Goal: Find specific page/section: Find specific page/section

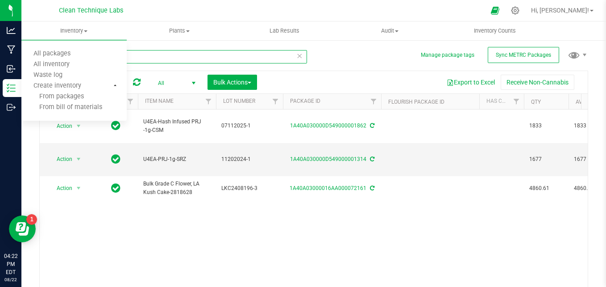
click at [166, 59] on input "1862" at bounding box center [173, 56] width 268 height 13
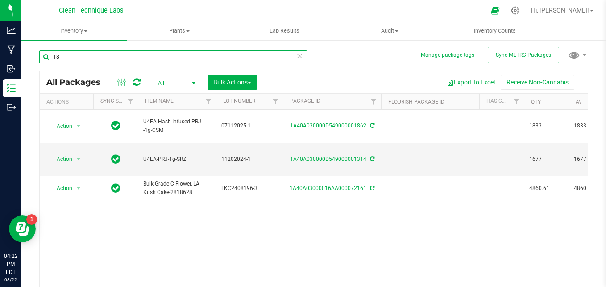
type input "1"
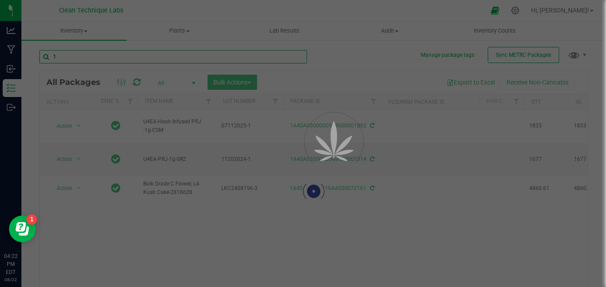
type input "17"
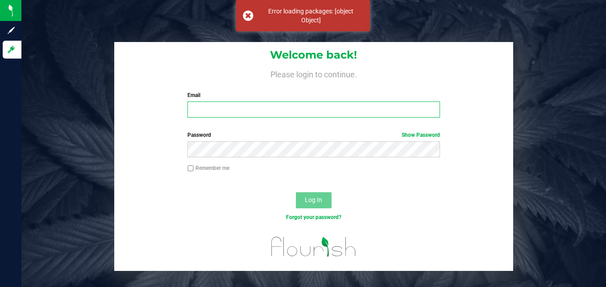
type input "[PERSON_NAME][EMAIL_ADDRESS][DOMAIN_NAME]"
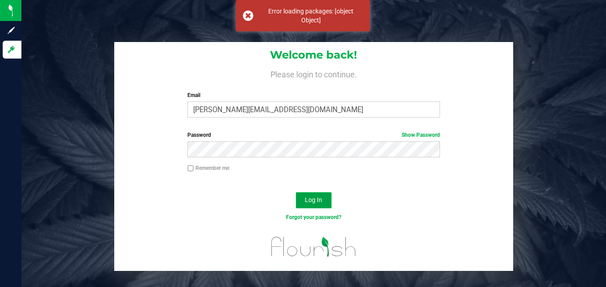
click at [320, 201] on span "Log In" at bounding box center [313, 199] width 17 height 7
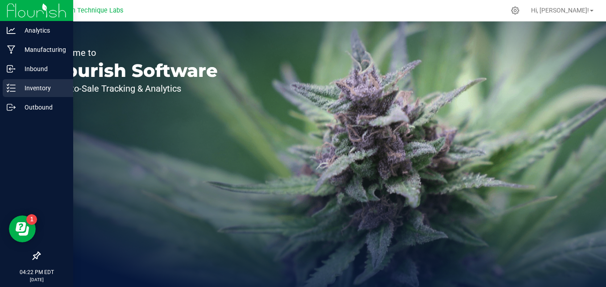
click at [12, 92] on div "Inventory" at bounding box center [38, 88] width 71 height 18
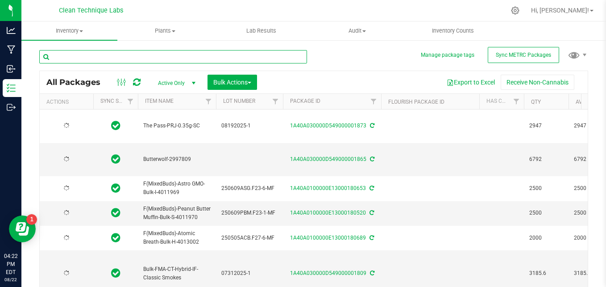
click at [149, 59] on input "text" at bounding box center [173, 56] width 268 height 13
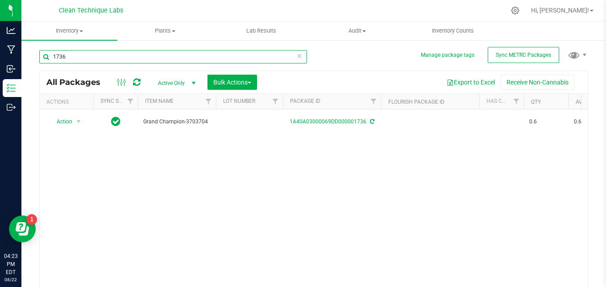
type input "1736"
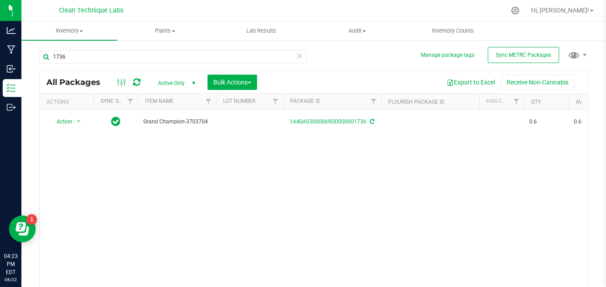
click at [167, 191] on div "Action Action Adjust qty Create package Edit attributes Global inventory Locate…" at bounding box center [314, 199] width 548 height 180
click at [208, 209] on div "Action Action Adjust qty Create package Edit attributes Global inventory Locate…" at bounding box center [314, 199] width 548 height 180
